Goal: Obtain resource: Obtain resource

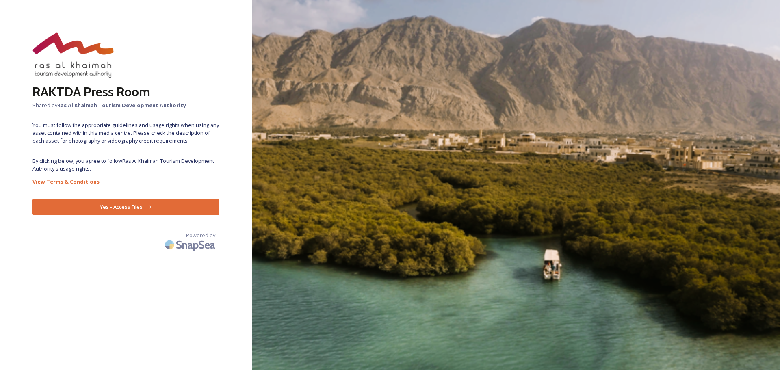
click at [183, 205] on button "Yes - Access Files" at bounding box center [126, 207] width 187 height 17
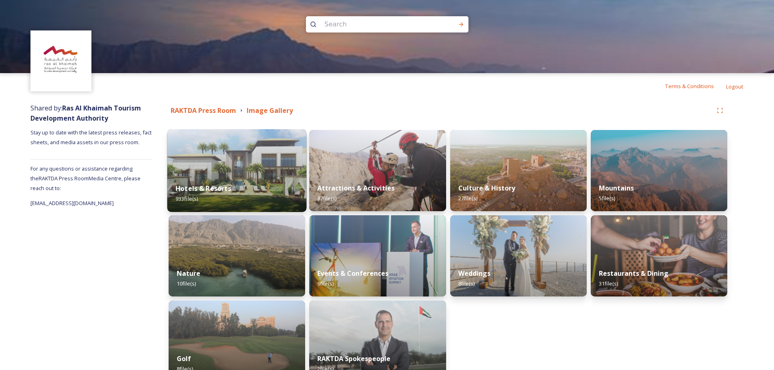
click at [269, 169] on img at bounding box center [236, 170] width 139 height 83
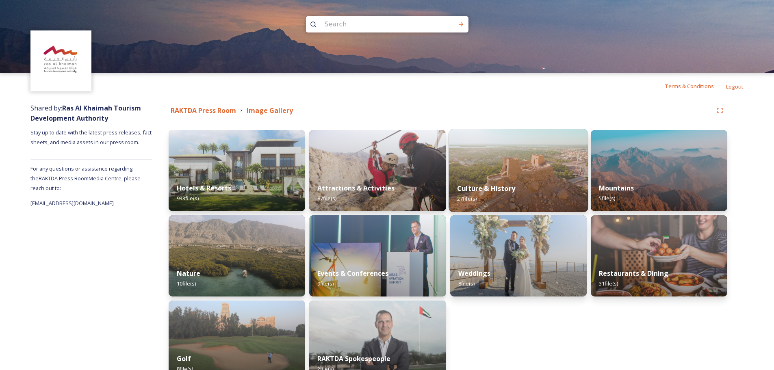
click at [513, 158] on img at bounding box center [518, 170] width 139 height 83
click at [405, 165] on img at bounding box center [377, 170] width 139 height 83
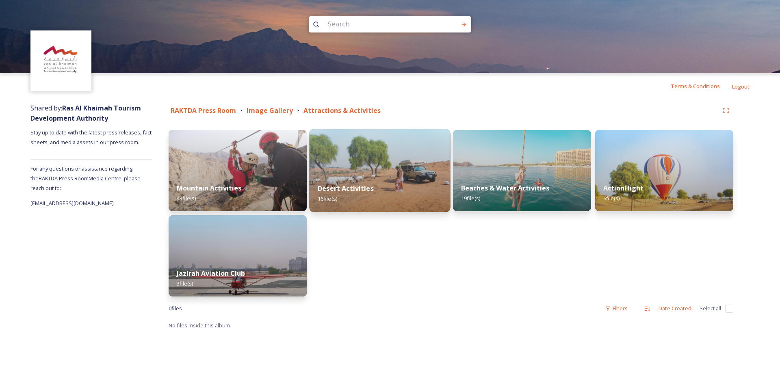
click at [337, 178] on div "Desert Activities 16 file(s)" at bounding box center [380, 193] width 141 height 37
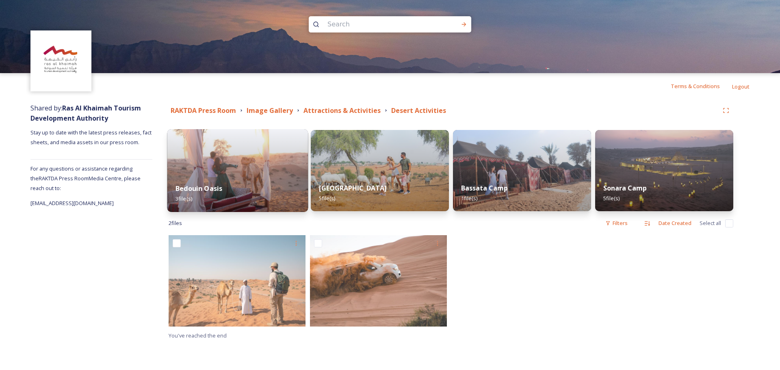
click at [232, 157] on img at bounding box center [237, 170] width 141 height 83
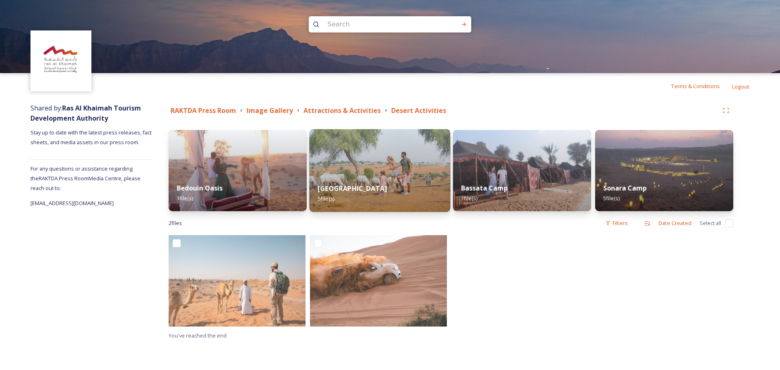
click at [362, 152] on img at bounding box center [380, 170] width 141 height 83
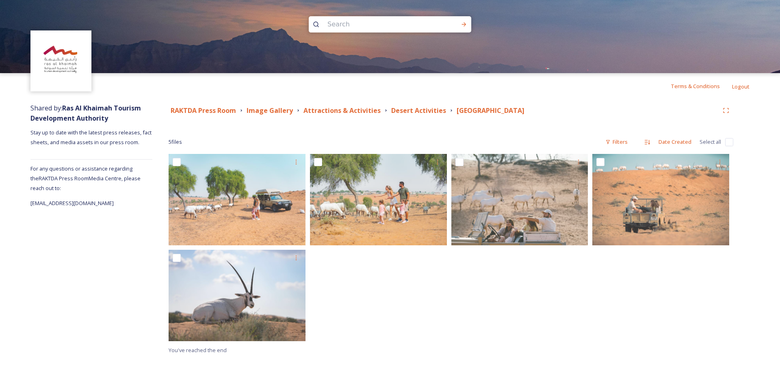
drag, startPoint x: 539, startPoint y: 112, endPoint x: 451, endPoint y: 115, distance: 87.8
click at [451, 115] on div "RAKTDA Press Room Image Gallery Attractions & Activities Desert Activities [GEO…" at bounding box center [444, 111] width 550 height 10
copy strong "[GEOGRAPHIC_DATA]"
